Goal: Task Accomplishment & Management: Manage account settings

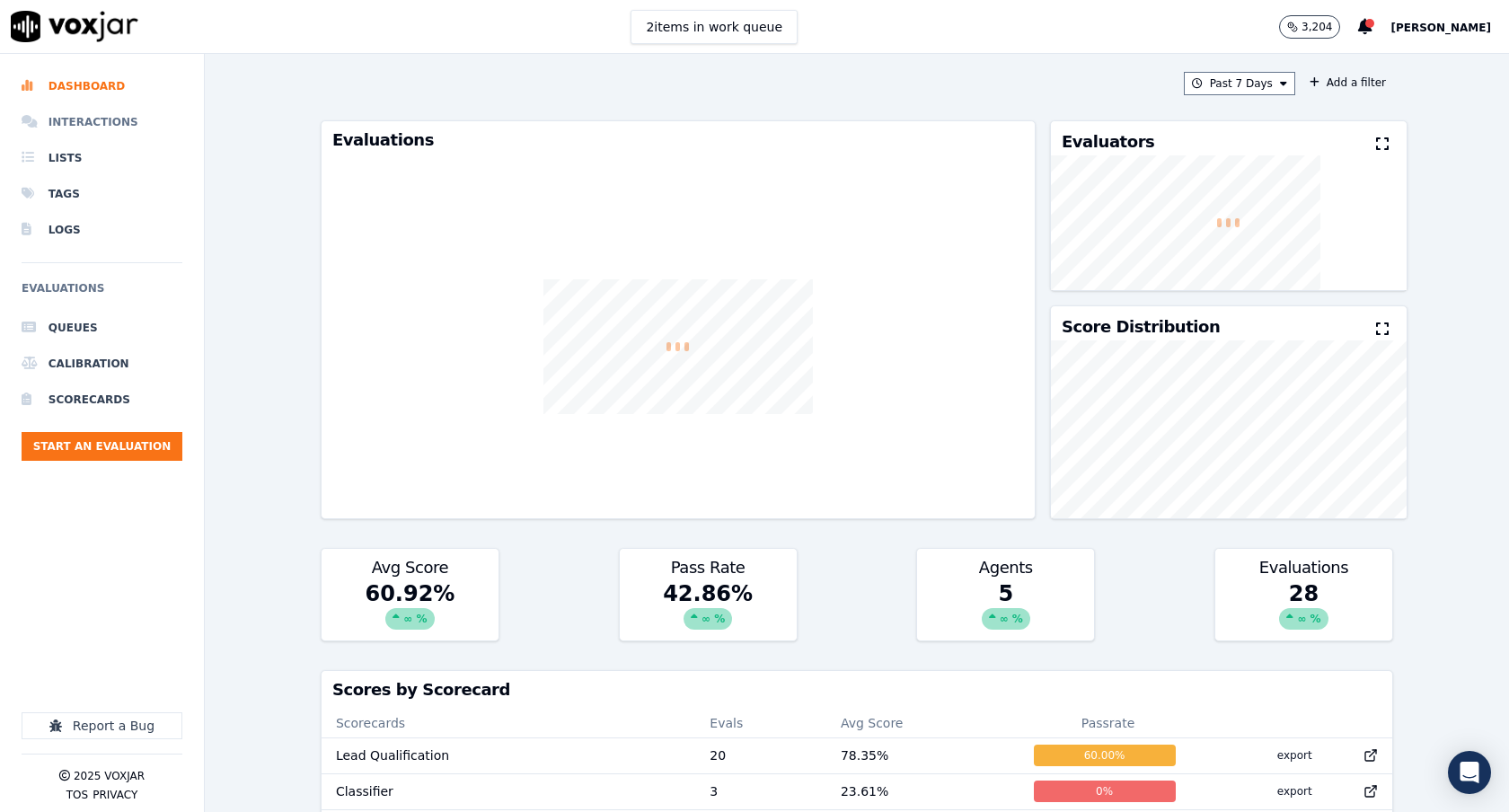
click at [82, 123] on li "Interactions" at bounding box center [101, 122] width 161 height 36
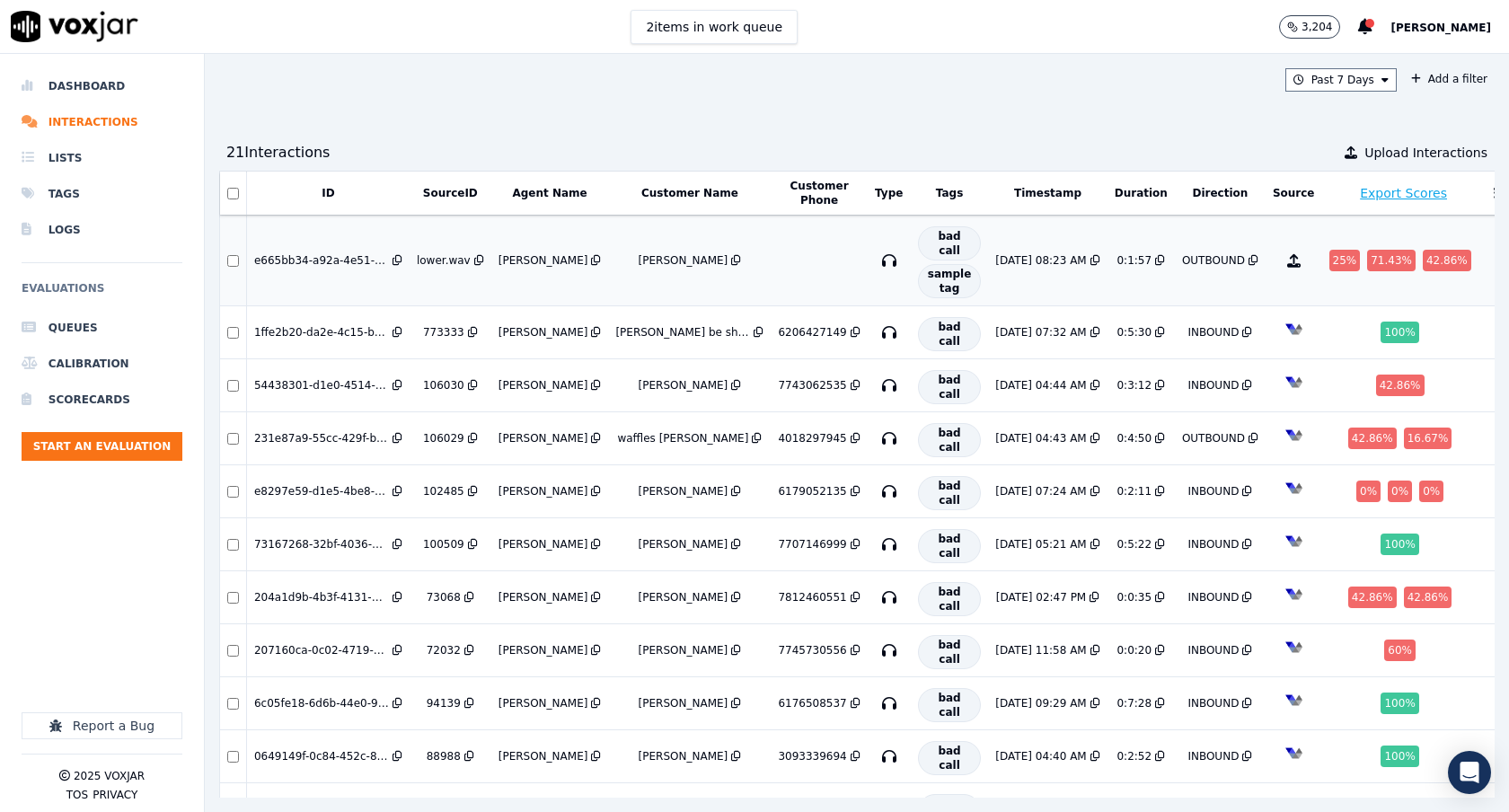
click at [520, 245] on td "[PERSON_NAME]" at bounding box center [550, 261] width 118 height 90
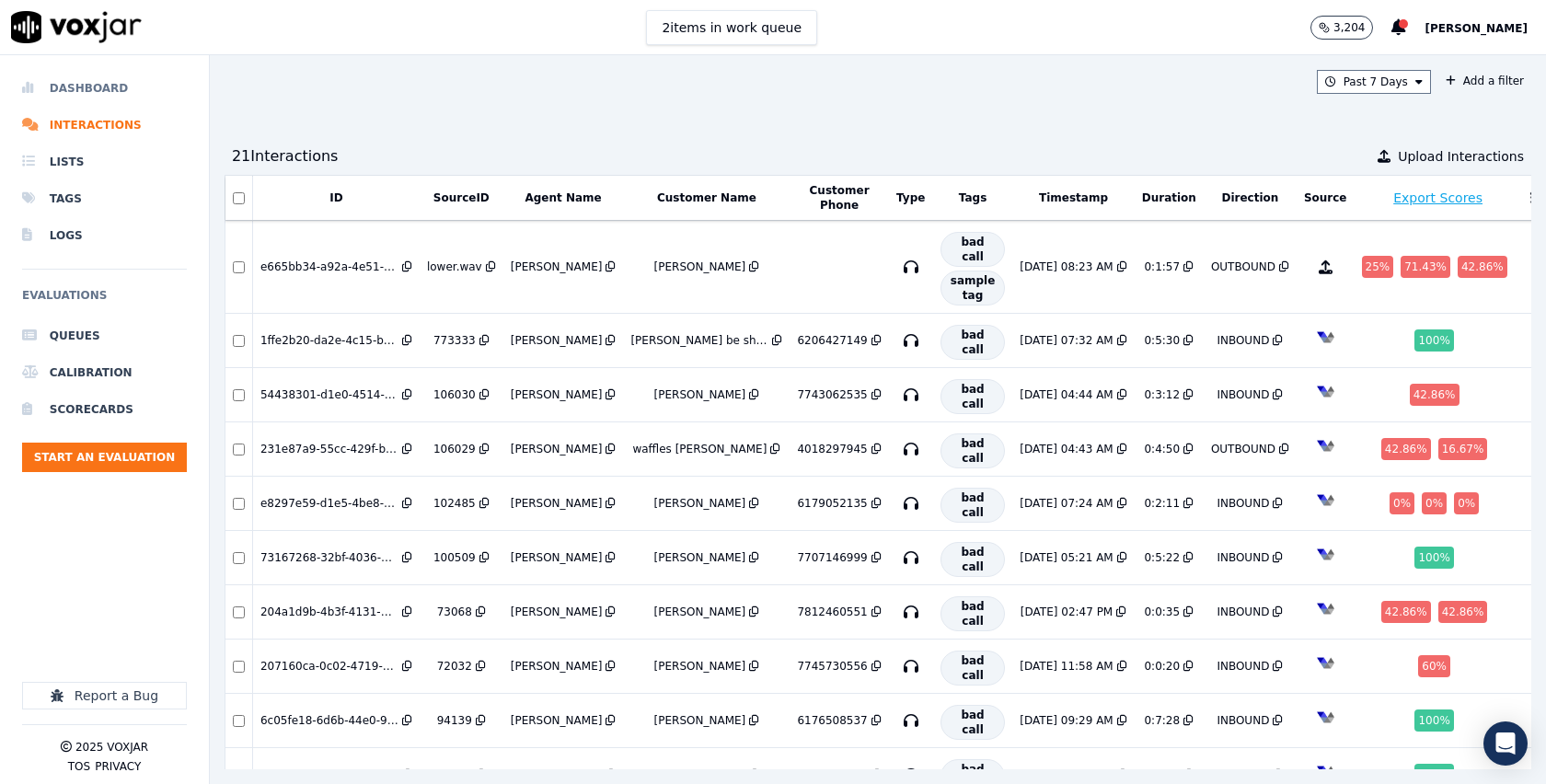
click at [78, 90] on li "Dashboard" at bounding box center [104, 88] width 164 height 37
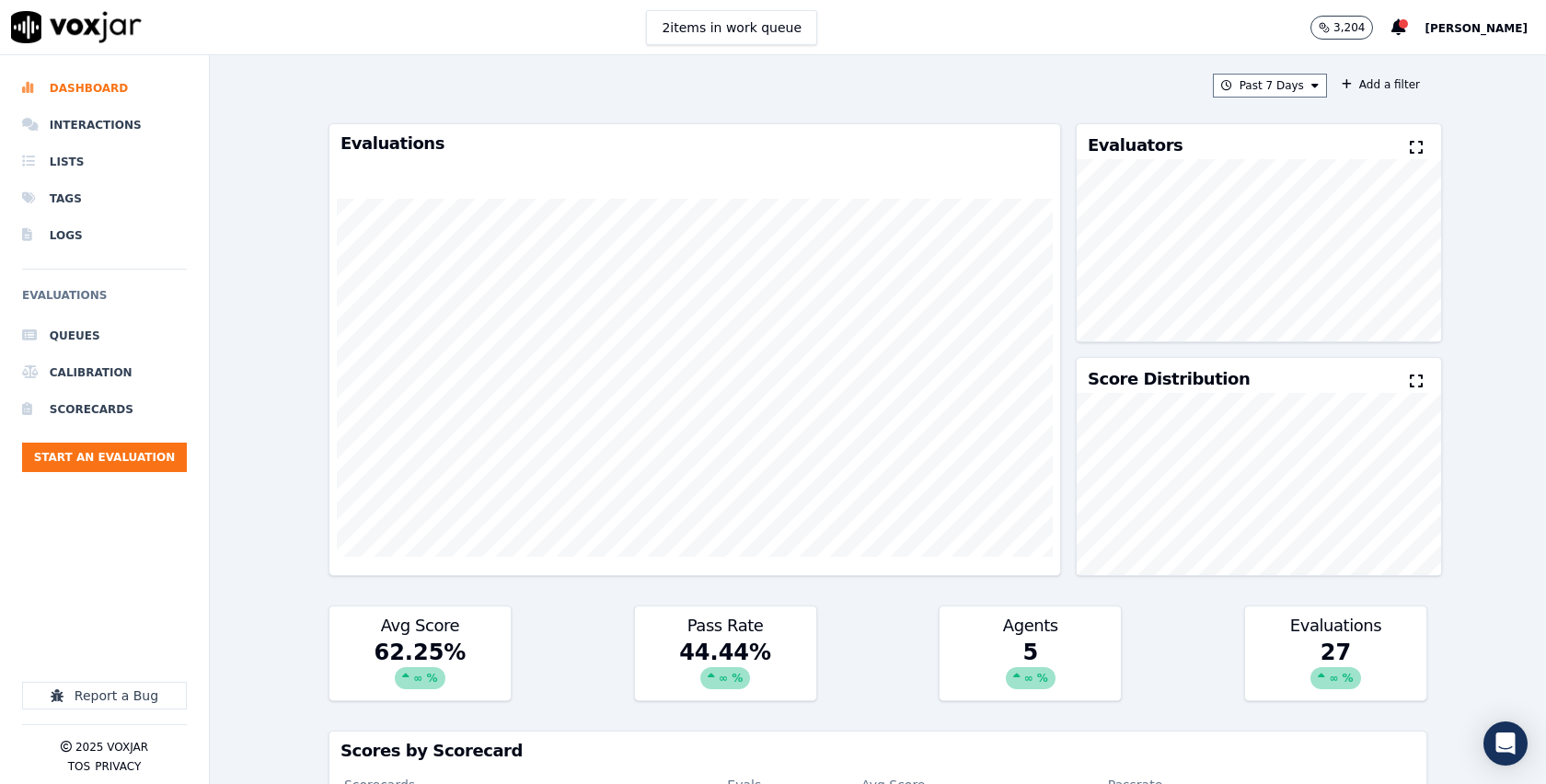
click at [540, 97] on div "Past 7 Days Add a filter" at bounding box center [878, 86] width 1099 height 24
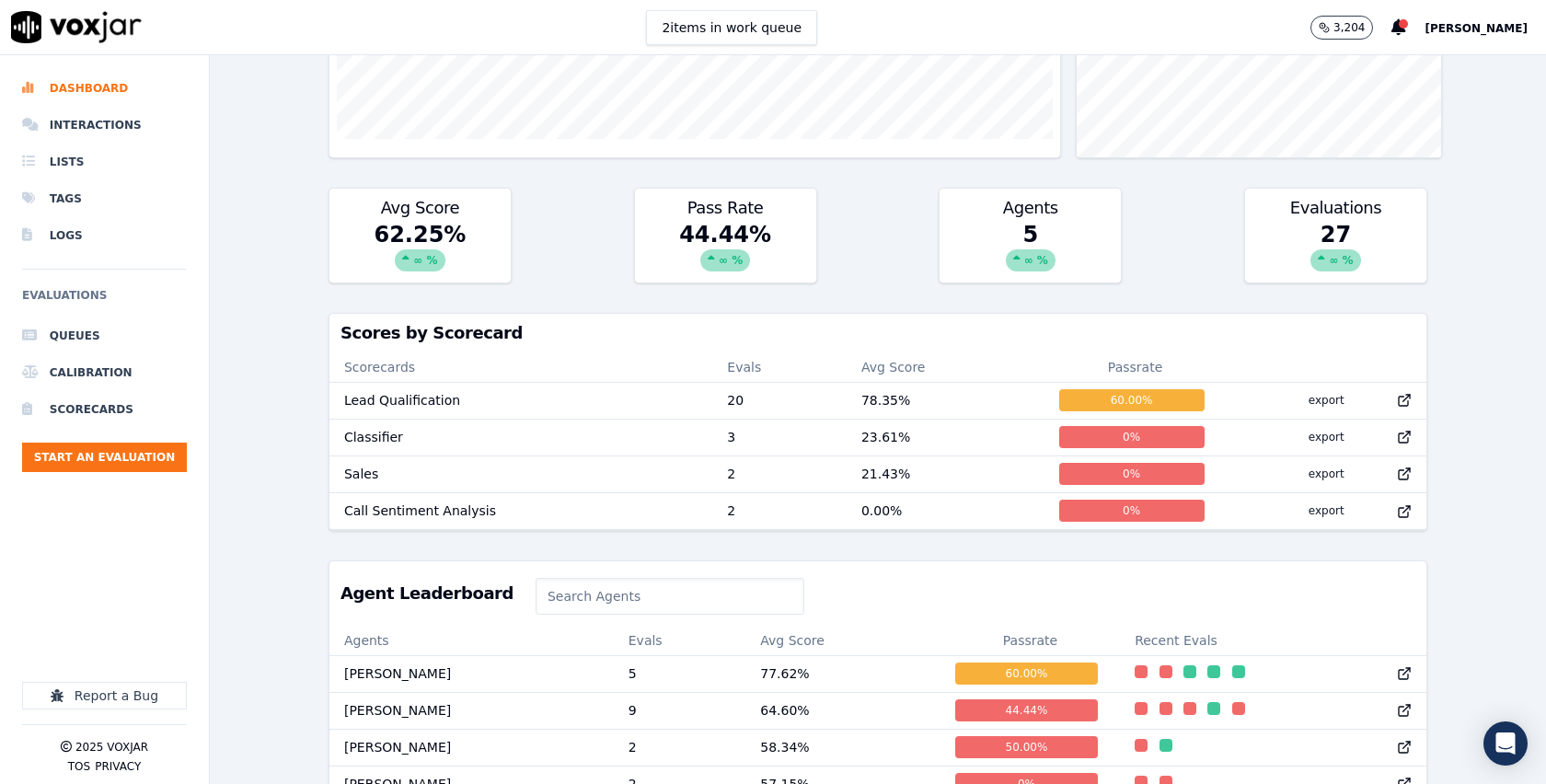
scroll to position [518, 0]
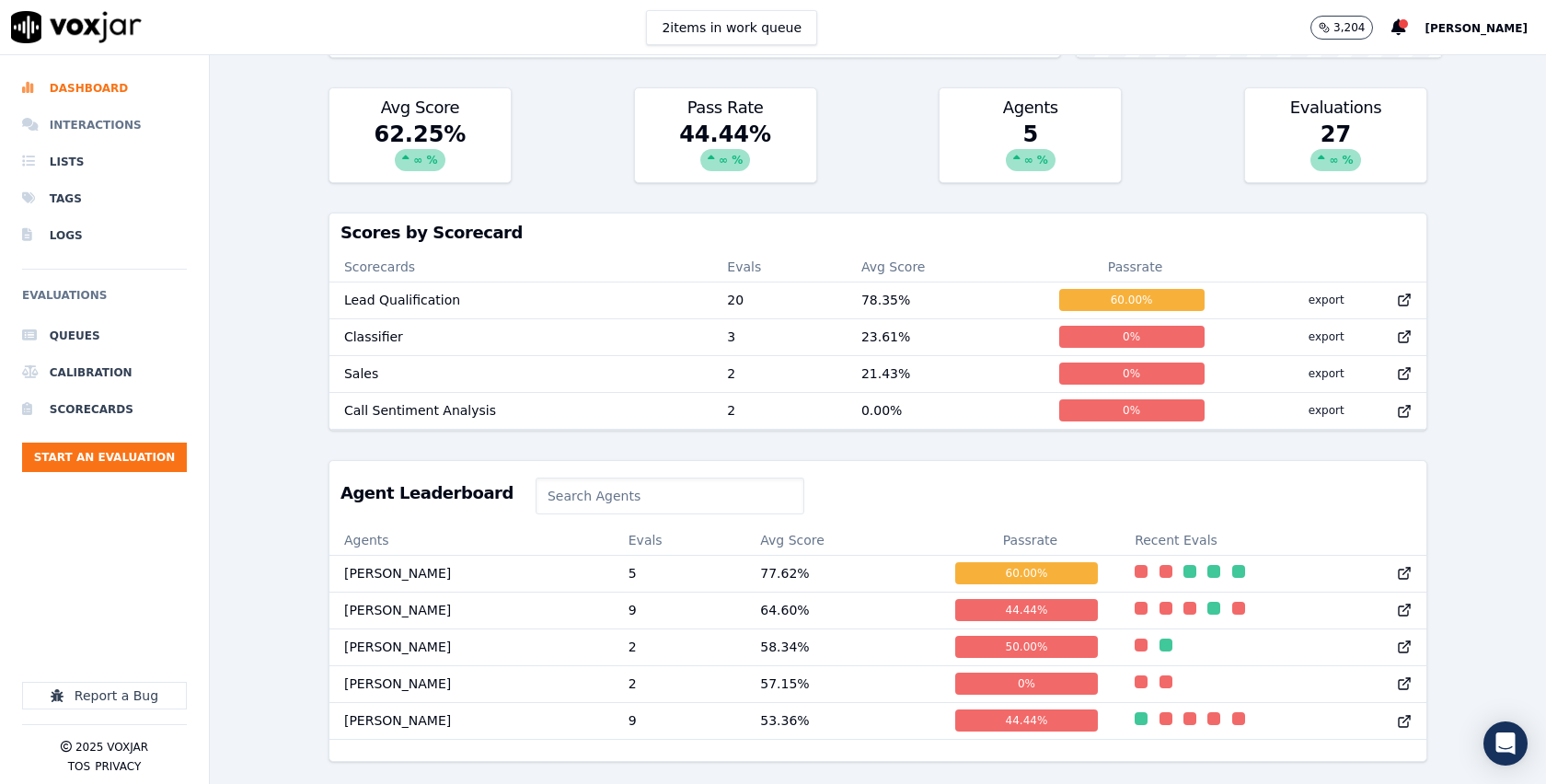
click at [96, 127] on li "Interactions" at bounding box center [104, 125] width 164 height 37
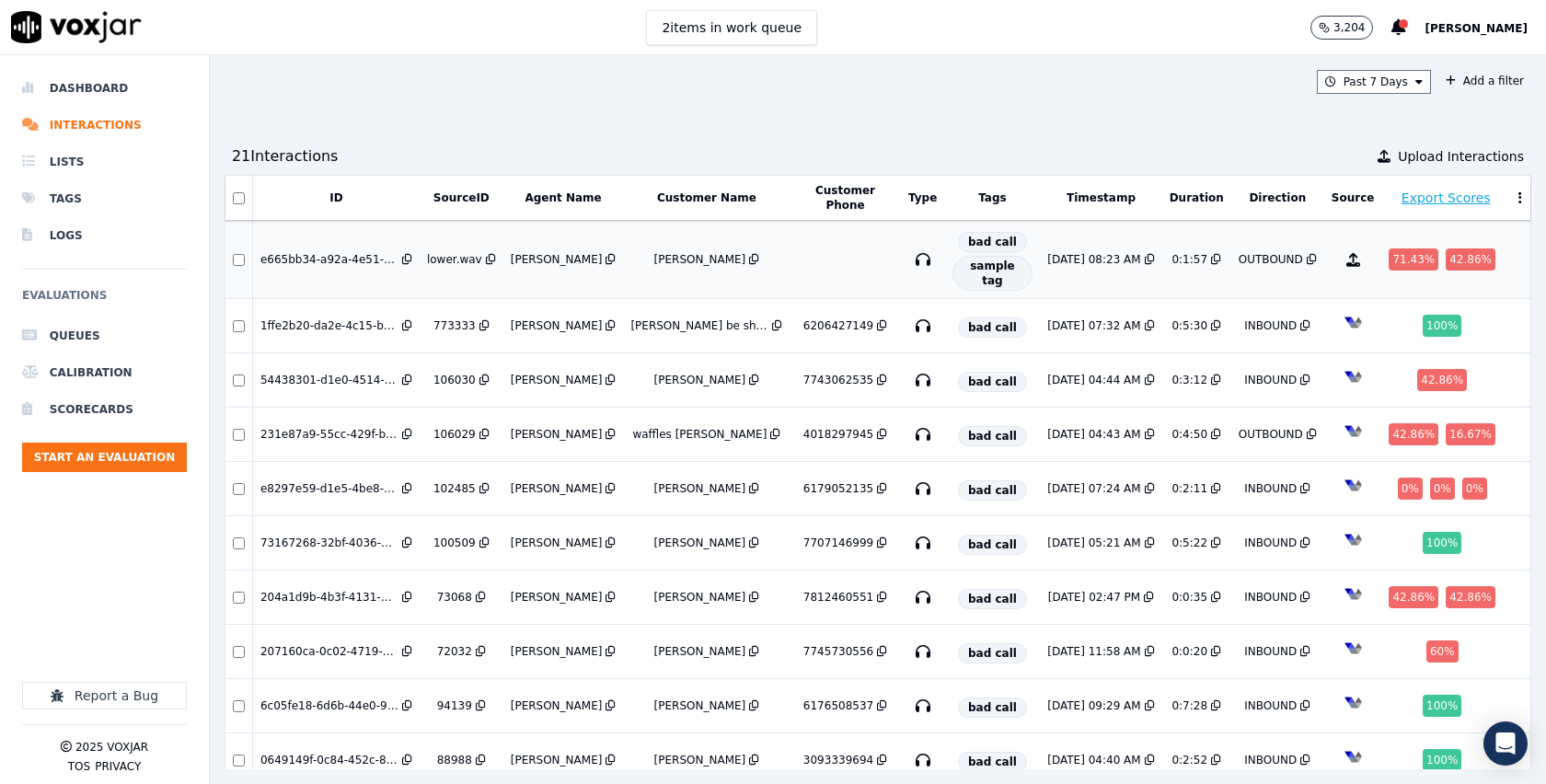
click at [432, 246] on td "lower.wav" at bounding box center [462, 260] width 84 height 78
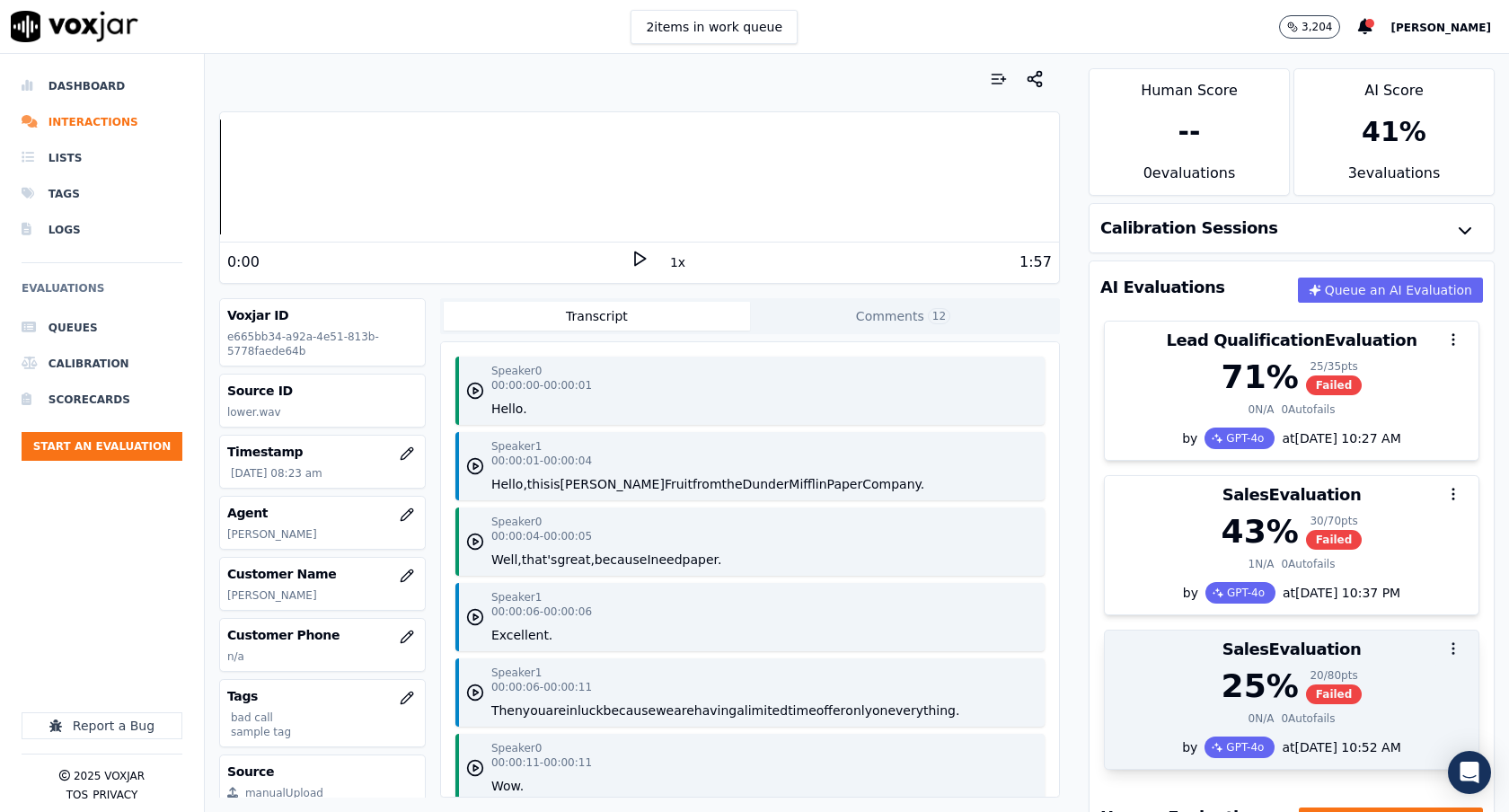
click at [1454, 651] on icon "button" at bounding box center [1454, 648] width 17 height 17
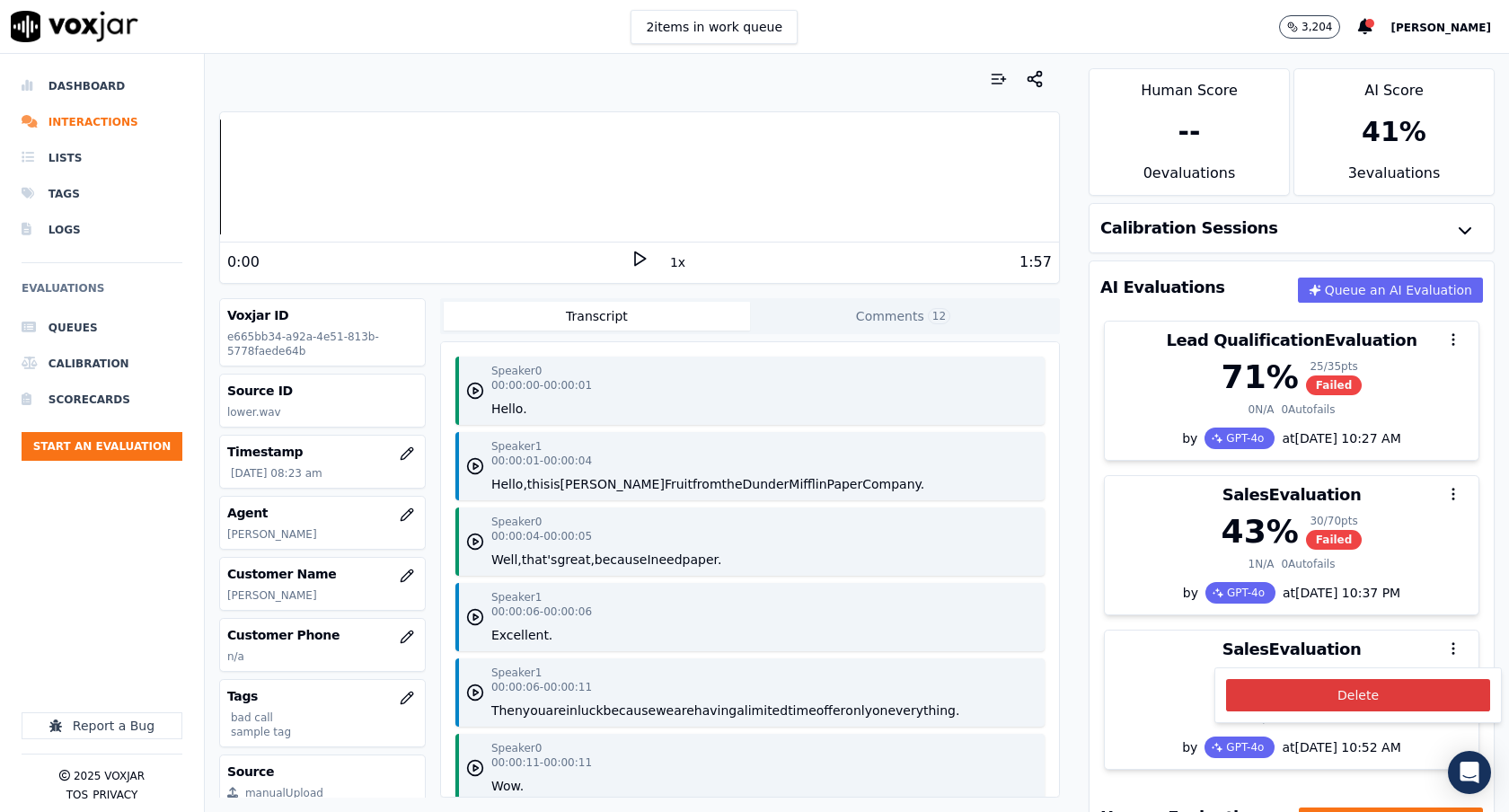
click at [1387, 691] on button "Delete" at bounding box center [1357, 694] width 264 height 32
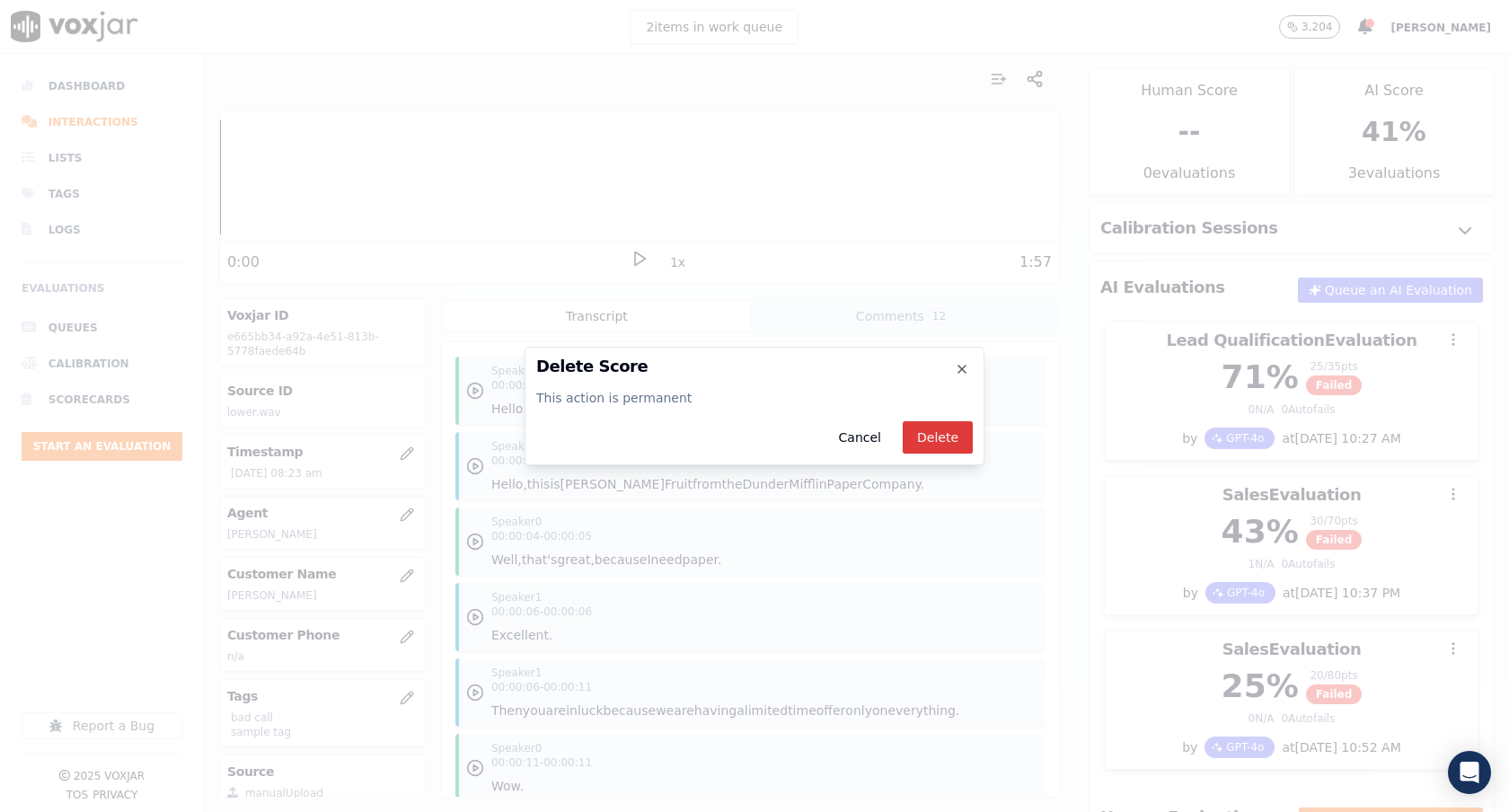
click at [937, 441] on button "Delete" at bounding box center [938, 437] width 70 height 32
